Goal: Information Seeking & Learning: Learn about a topic

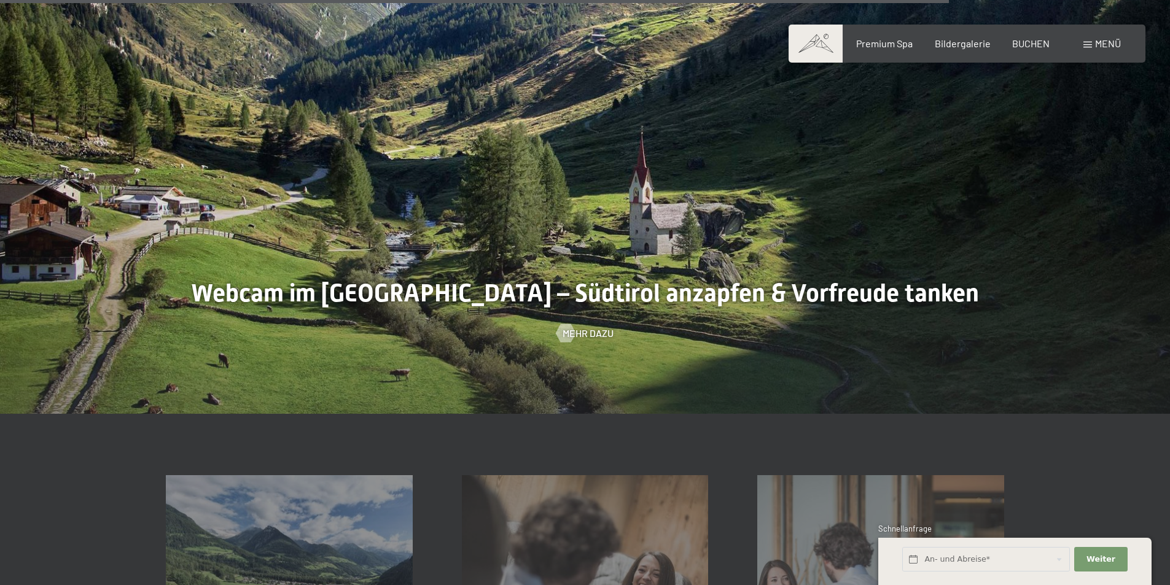
scroll to position [3316, 0]
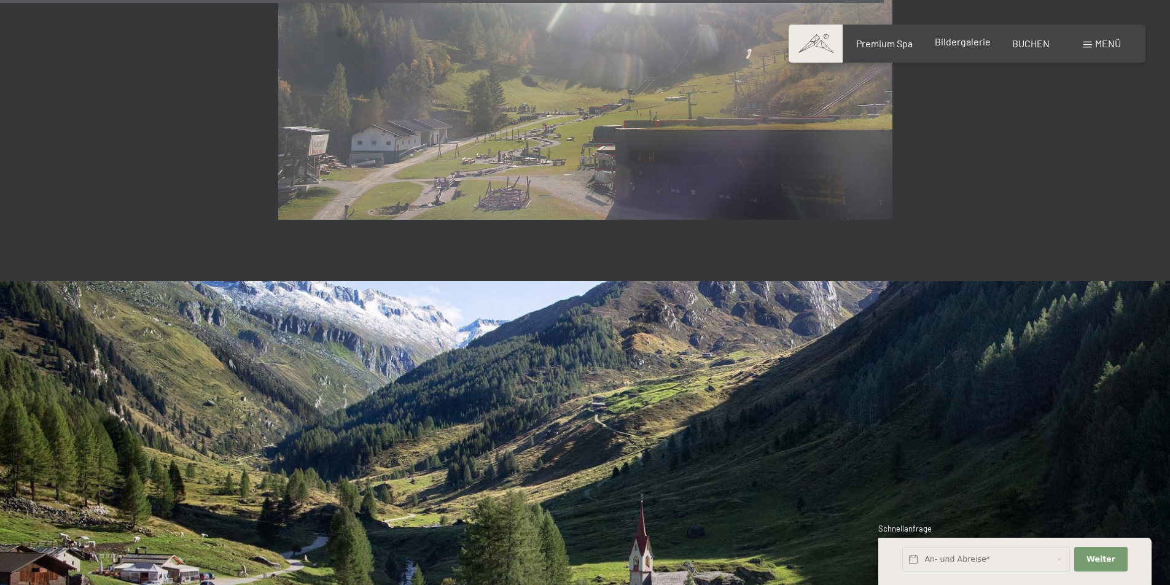
click at [960, 41] on span "Bildergalerie" at bounding box center [963, 42] width 56 height 12
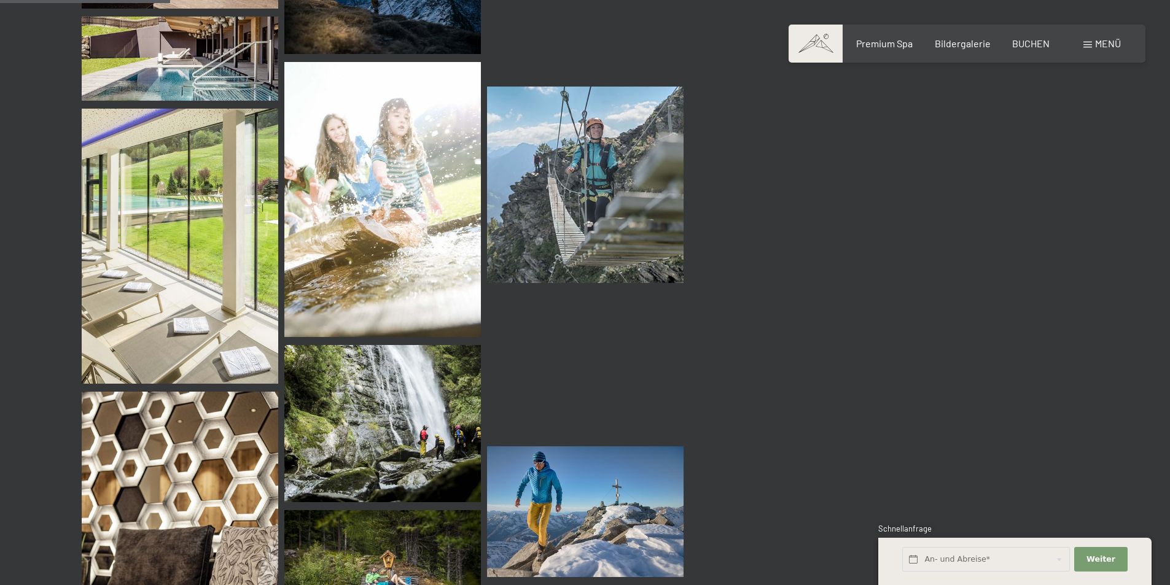
scroll to position [2579, 0]
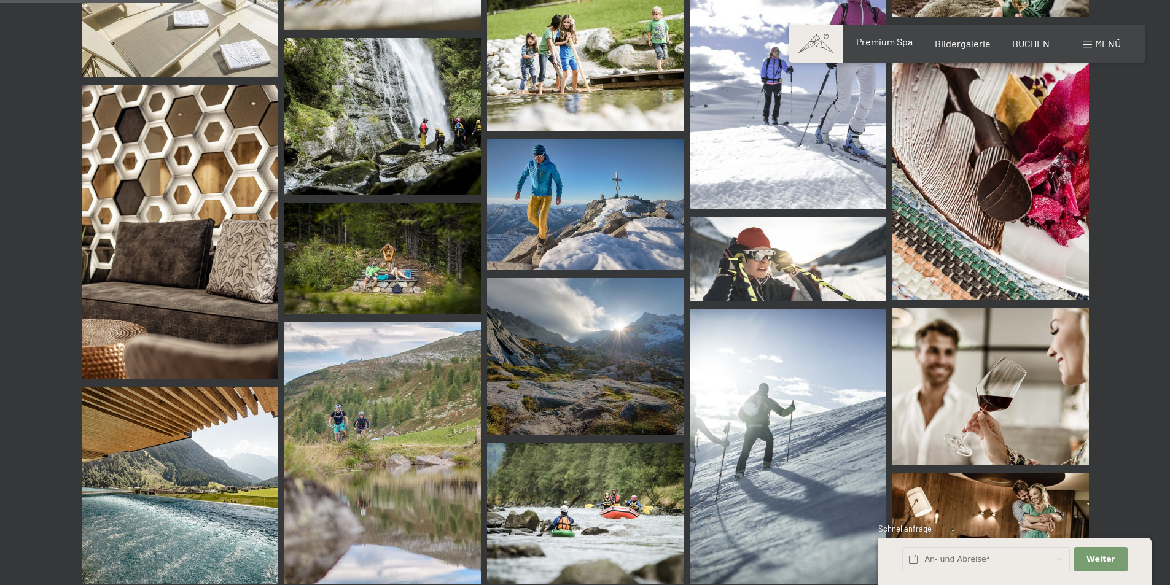
click at [895, 44] on span "Premium Spa" at bounding box center [884, 42] width 56 height 12
